Goal: Find contact information: Find contact information

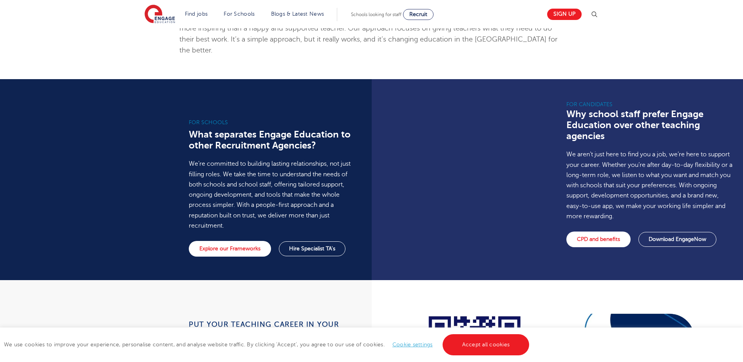
scroll to position [705, 0]
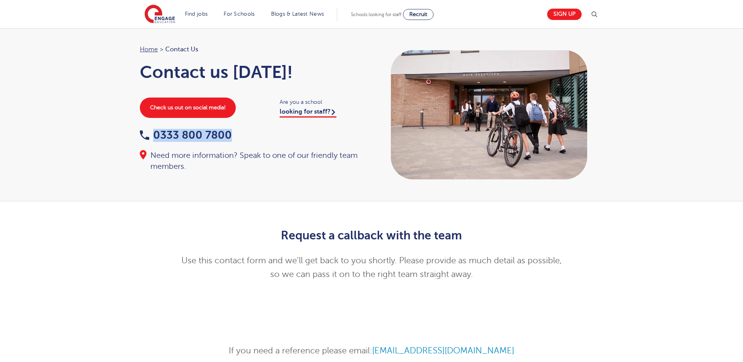
drag, startPoint x: 243, startPoint y: 136, endPoint x: 149, endPoint y: 129, distance: 94.3
click at [149, 129] on div "Home > Contact Us Contact us today! Check us out on social media! Are you a sch…" at bounding box center [252, 108] width 240 height 128
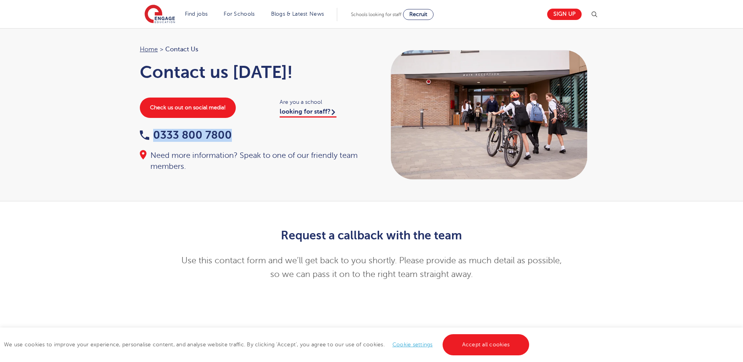
copy link "0333 800 7800"
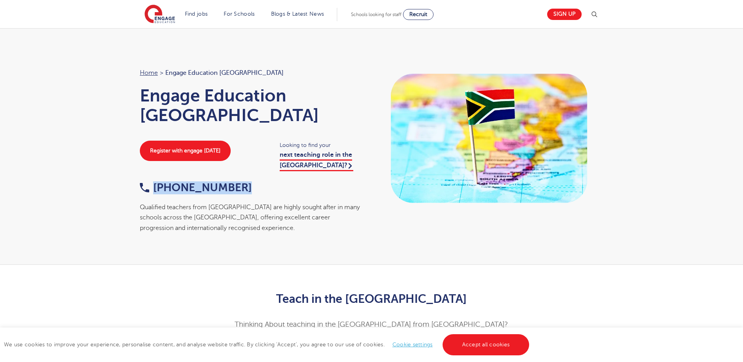
drag, startPoint x: 239, startPoint y: 188, endPoint x: 154, endPoint y: 189, distance: 85.1
click at [154, 189] on div "[PHONE_NUMBER]" at bounding box center [252, 188] width 224 height 12
copy link "[PHONE_NUMBER]"
